Goal: Information Seeking & Learning: Learn about a topic

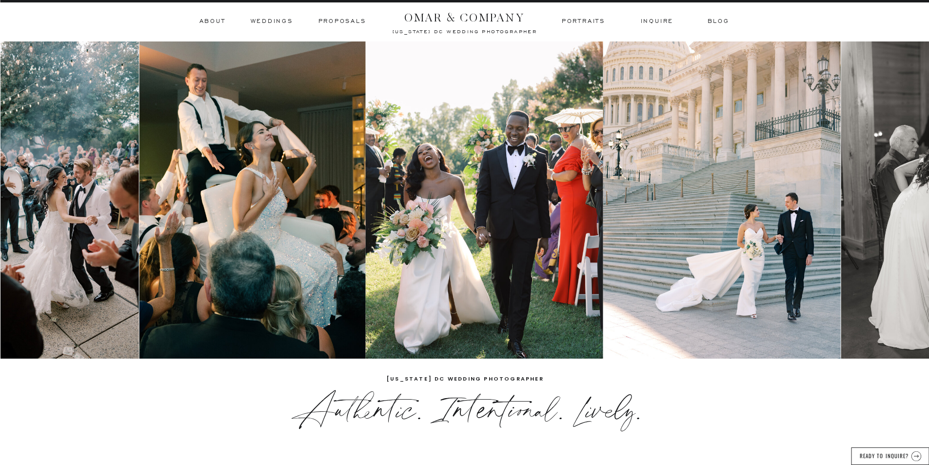
click at [221, 22] on h3 "ABOUT" at bounding box center [211, 21] width 25 height 9
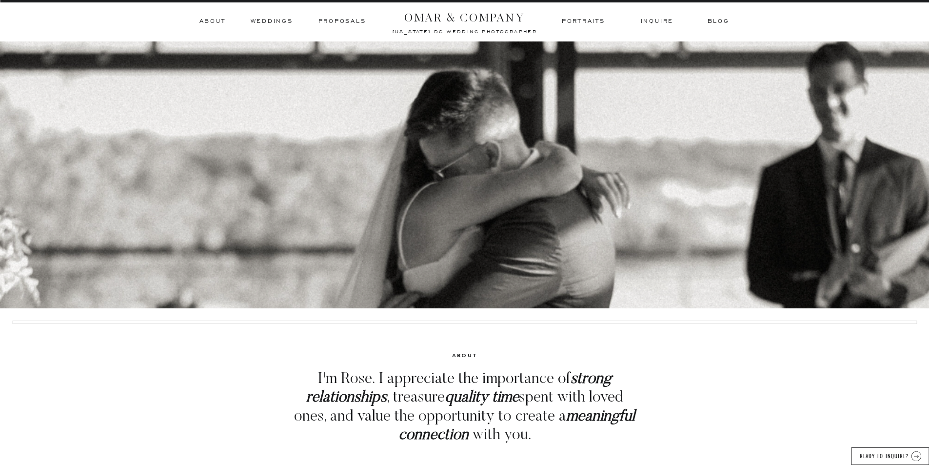
click at [728, 21] on h3 "BLOG" at bounding box center [717, 21] width 20 height 9
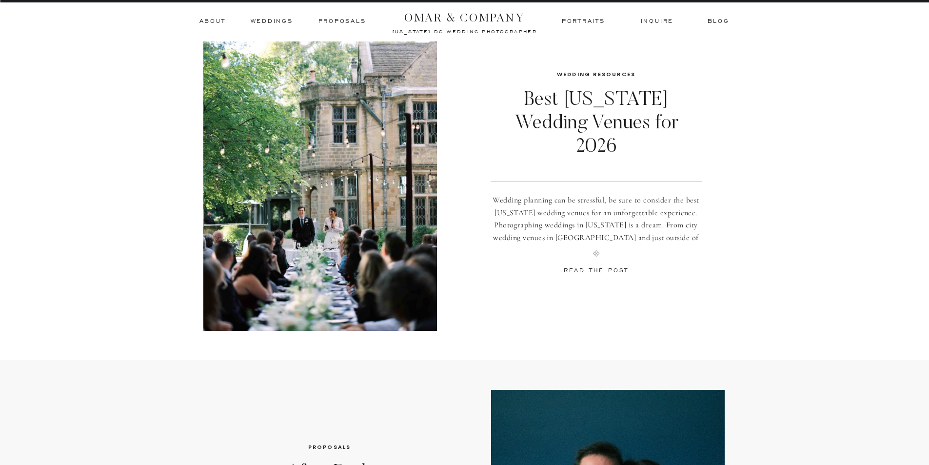
scroll to position [341, 0]
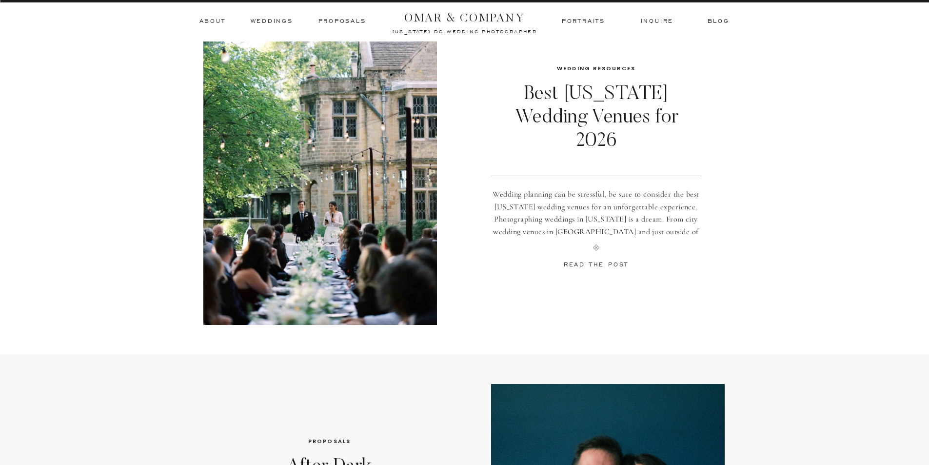
click at [594, 265] on h3 "READ THE POST" at bounding box center [596, 266] width 72 height 13
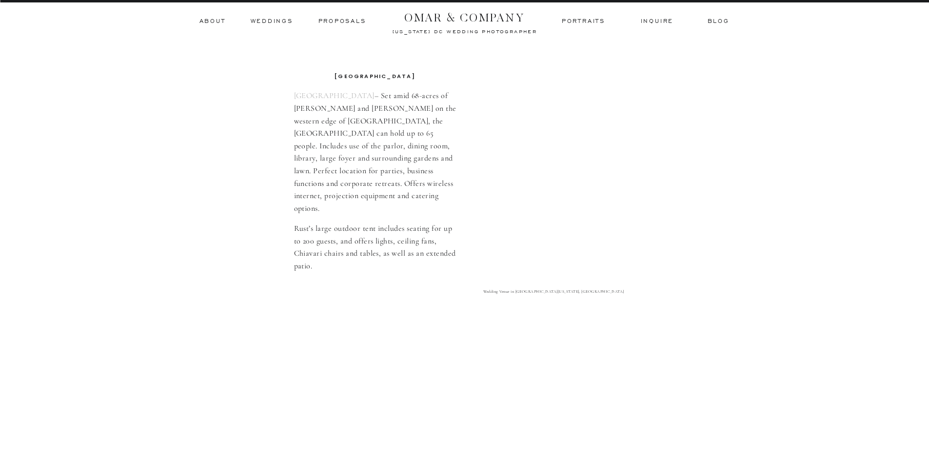
scroll to position [3949, 0]
